Goal: Information Seeking & Learning: Learn about a topic

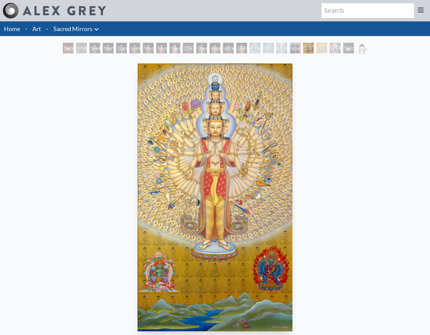
click at [68, 51] on div "Sacred Mirrors Room, [GEOGRAPHIC_DATA]" at bounding box center [68, 48] width 11 height 11
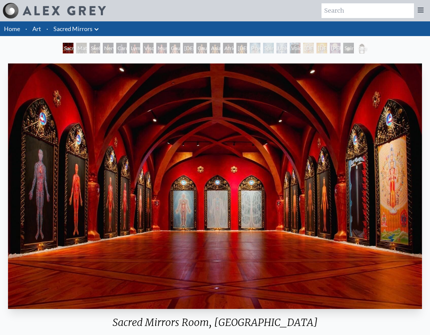
click at [122, 58] on div "Sacred Mirrors Room, [GEOGRAPHIC_DATA] 2021, room installation Visit the CoSM S…" at bounding box center [215, 224] width 430 height 339
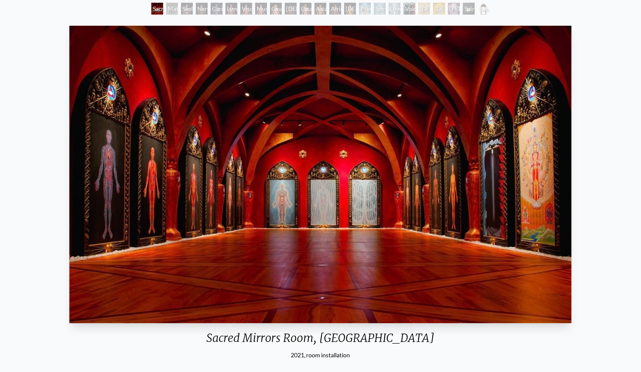
scroll to position [40, 0]
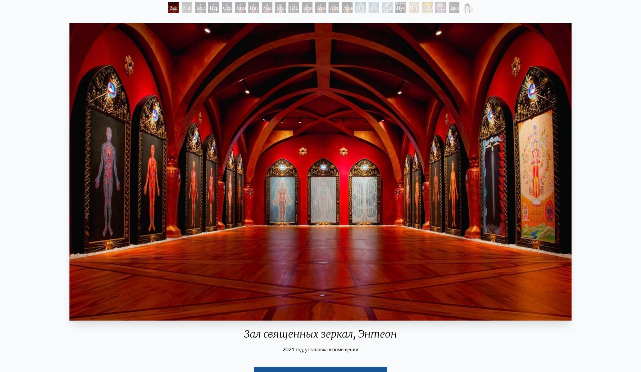
click at [430, 109] on div "Зал священных зеркал, Энтеон 2021 год, установка в помещении Посетите магазин C…" at bounding box center [320, 210] width 630 height 381
click at [430, 12] on div "Обрамление Священных Зеркал" at bounding box center [467, 7] width 11 height 11
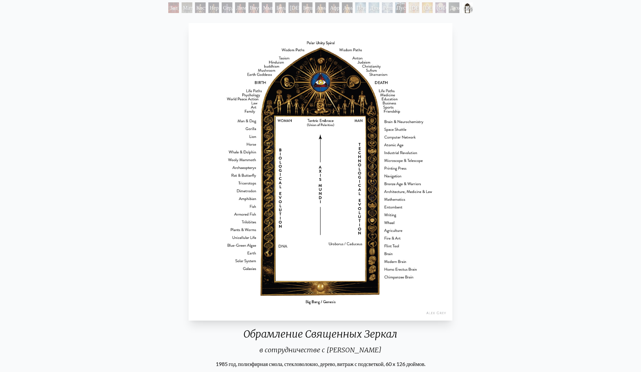
click at [188, 11] on div "Материальный Мир" at bounding box center [187, 7] width 11 height 11
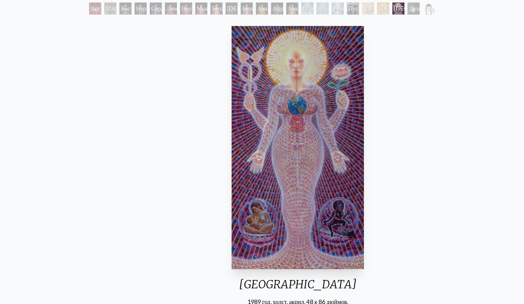
scroll to position [40, 0]
